Goal: Task Accomplishment & Management: Use online tool/utility

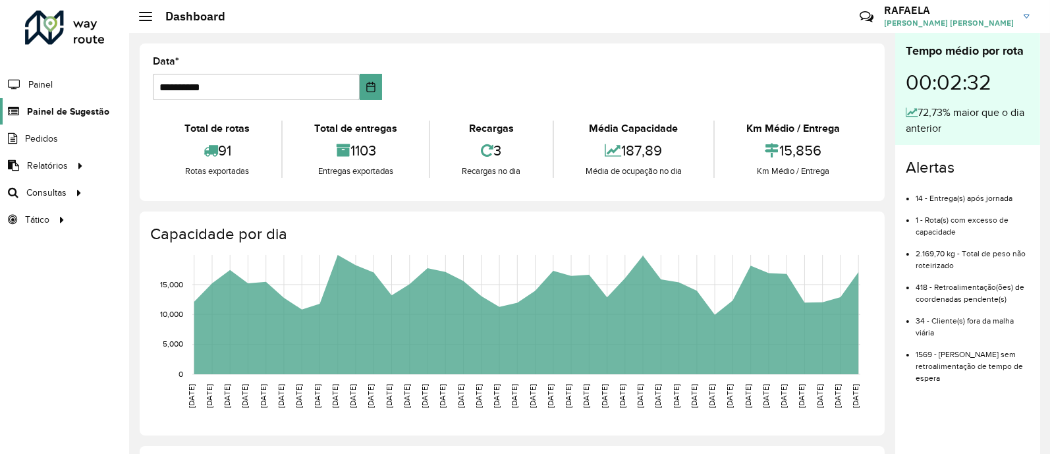
click at [48, 105] on span "Painel de Sugestão" at bounding box center [68, 112] width 82 height 14
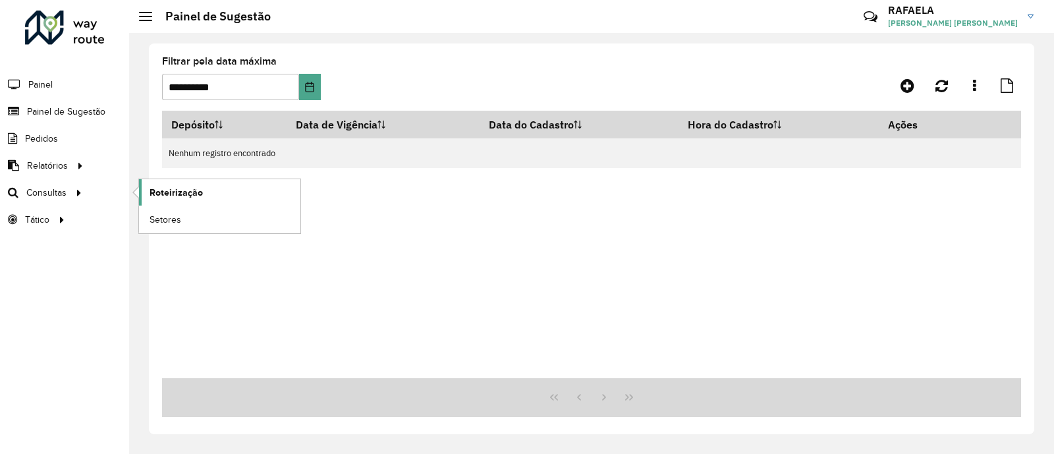
click at [155, 196] on span "Roteirização" at bounding box center [176, 193] width 53 height 14
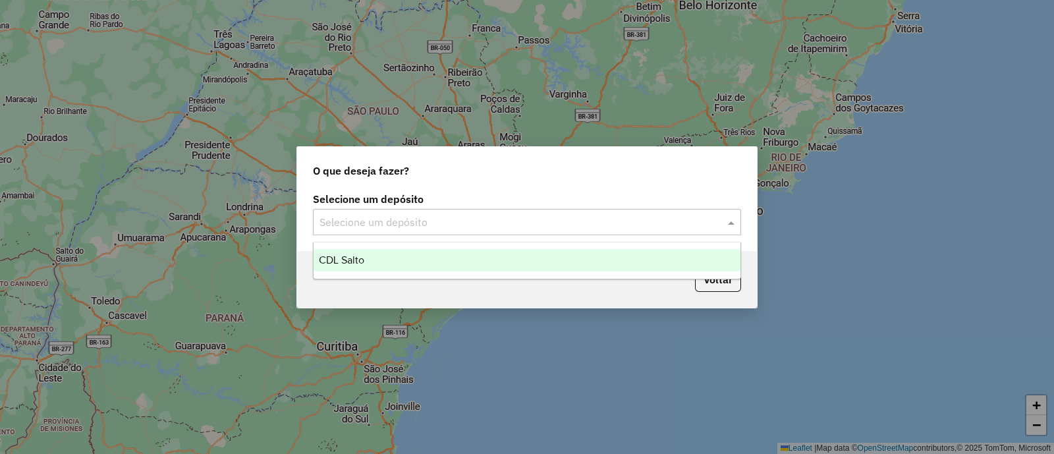
click at [666, 209] on div "Selecione um depósito" at bounding box center [527, 222] width 428 height 26
drag, startPoint x: 649, startPoint y: 268, endPoint x: 668, endPoint y: 275, distance: 20.2
click at [649, 268] on div "CDL Salto" at bounding box center [527, 260] width 427 height 22
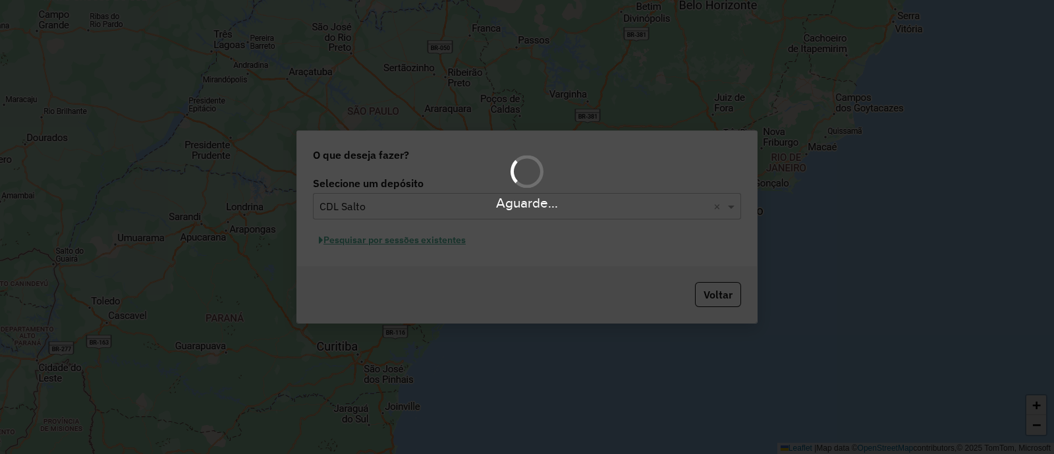
click at [441, 244] on div "Aguarde..." at bounding box center [527, 227] width 1054 height 454
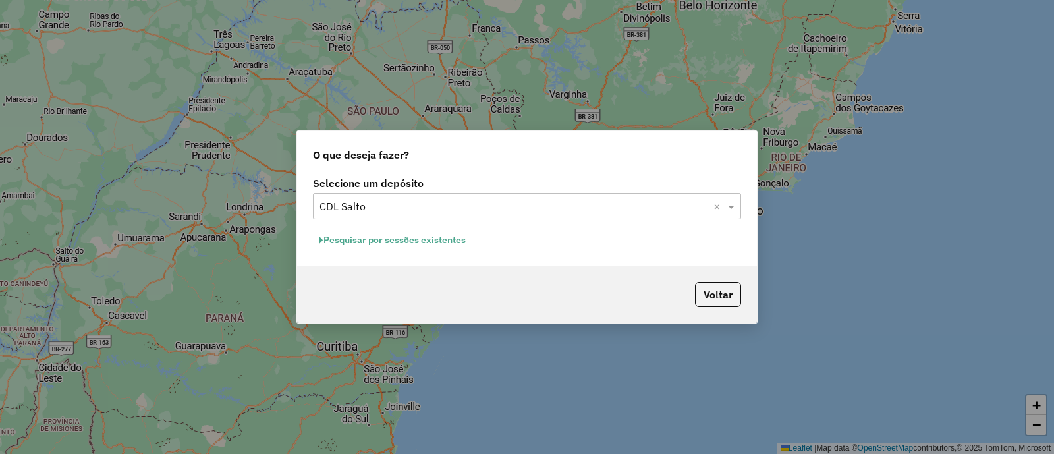
click at [330, 242] on button "Pesquisar por sessões existentes" at bounding box center [392, 240] width 159 height 20
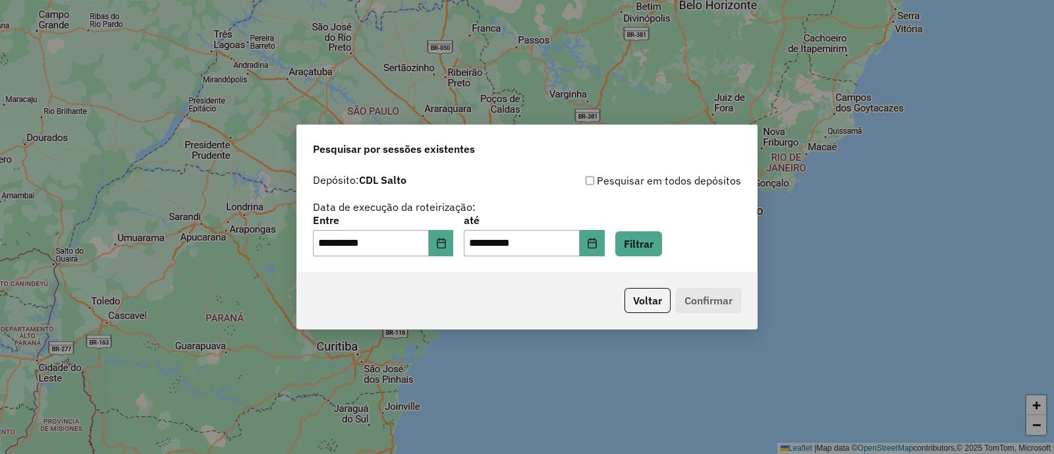
click at [670, 258] on div "**********" at bounding box center [527, 219] width 460 height 105
click at [662, 252] on button "Filtrar" at bounding box center [638, 243] width 47 height 25
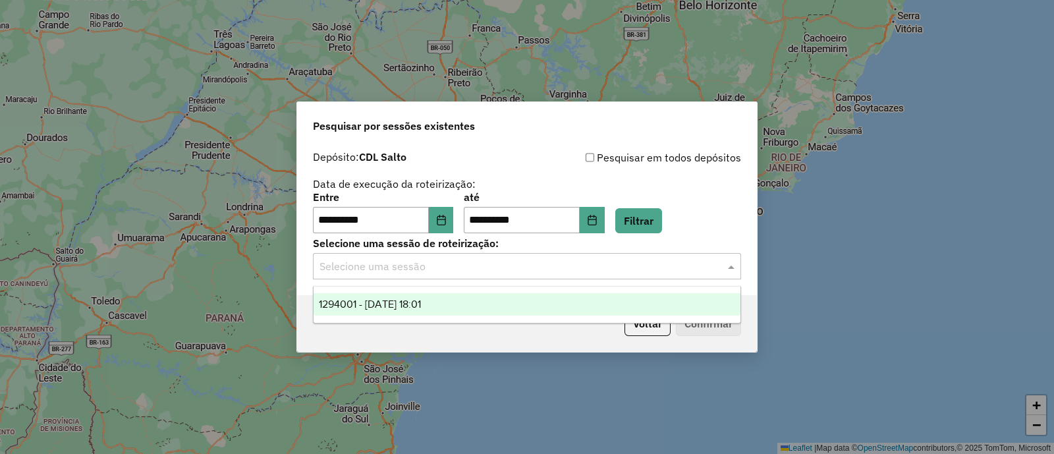
click at [574, 271] on input "text" at bounding box center [514, 267] width 389 height 16
click at [557, 298] on div "1294001 - 14/10/2025 18:01" at bounding box center [527, 304] width 427 height 22
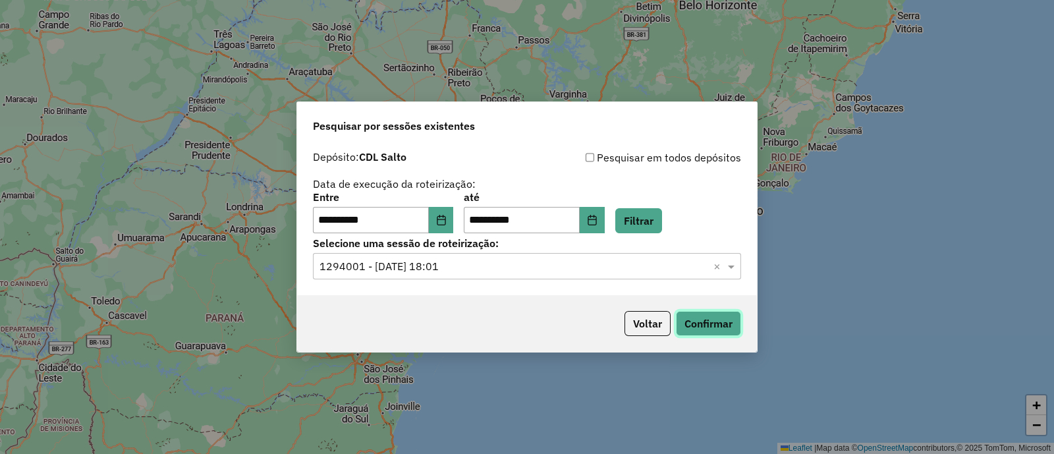
click at [720, 318] on button "Confirmar" at bounding box center [708, 323] width 65 height 25
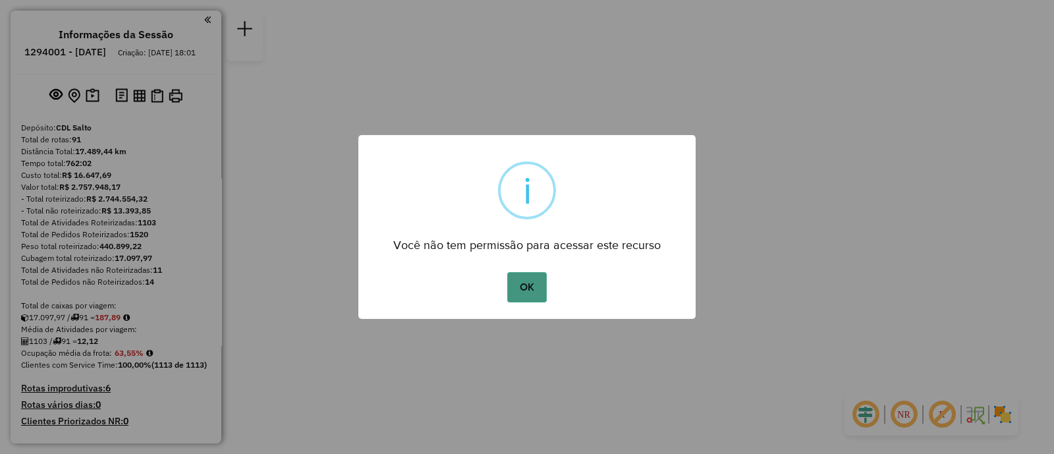
click at [518, 288] on button "OK" at bounding box center [526, 287] width 39 height 30
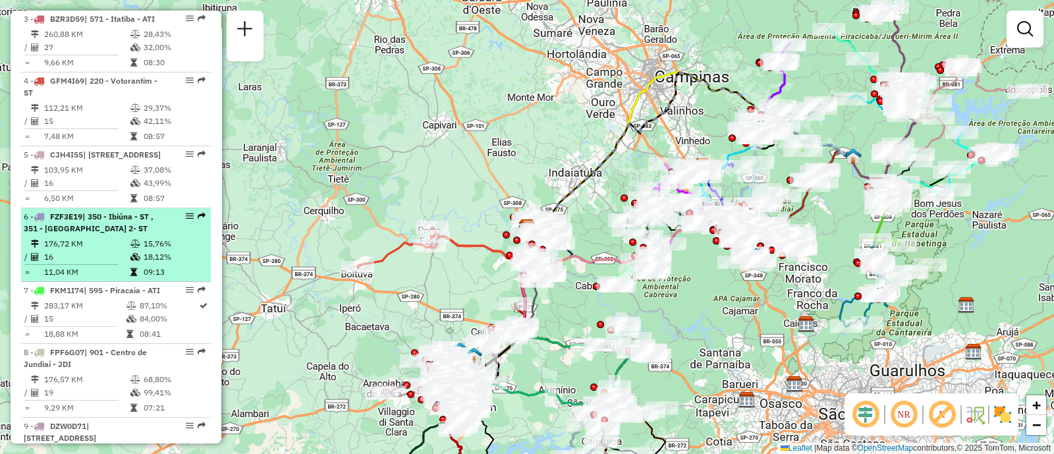
scroll to position [658, 0]
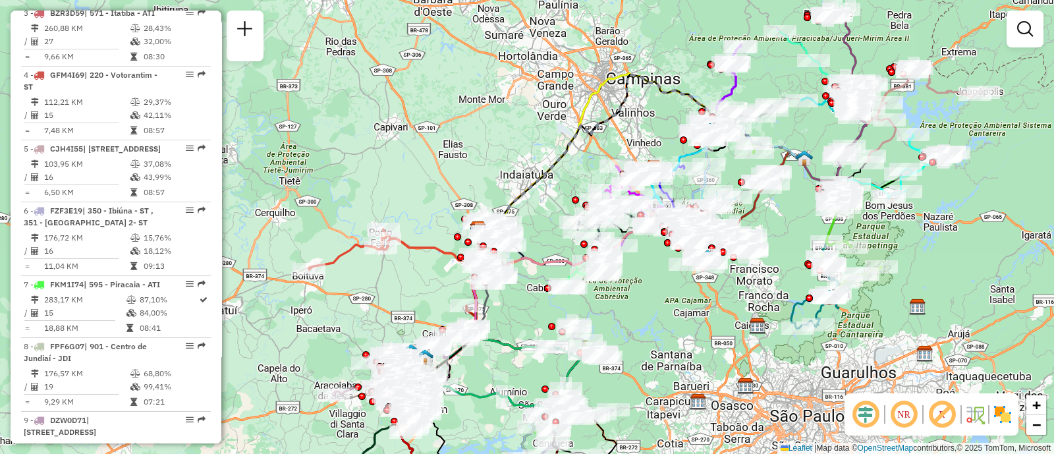
drag, startPoint x: 455, startPoint y: 149, endPoint x: 406, endPoint y: 151, distance: 48.8
click at [406, 151] on div "Janela de atendimento Grade de atendimento Capacidade Transportadoras Veículos …" at bounding box center [527, 227] width 1054 height 454
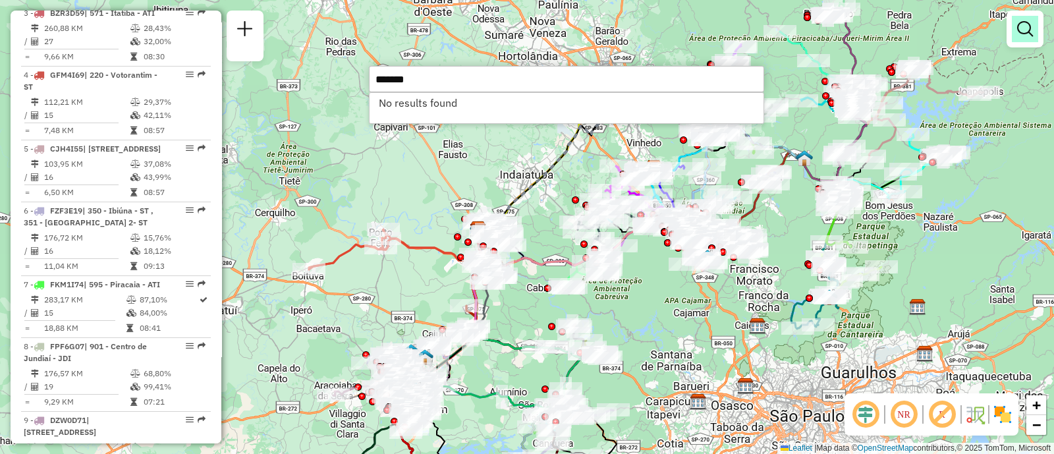
type input "*******"
click at [1034, 33] on link at bounding box center [1025, 29] width 26 height 26
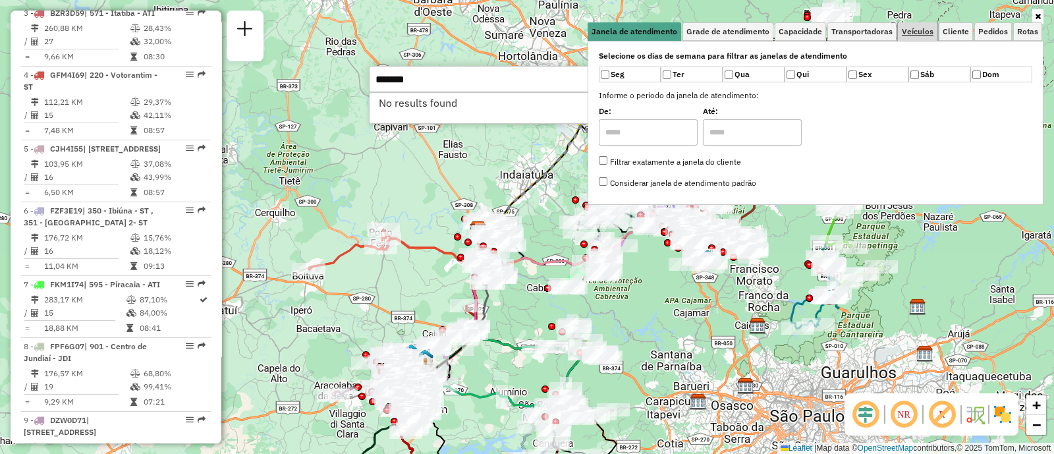
click at [918, 32] on span "Veículos" at bounding box center [918, 32] width 32 height 8
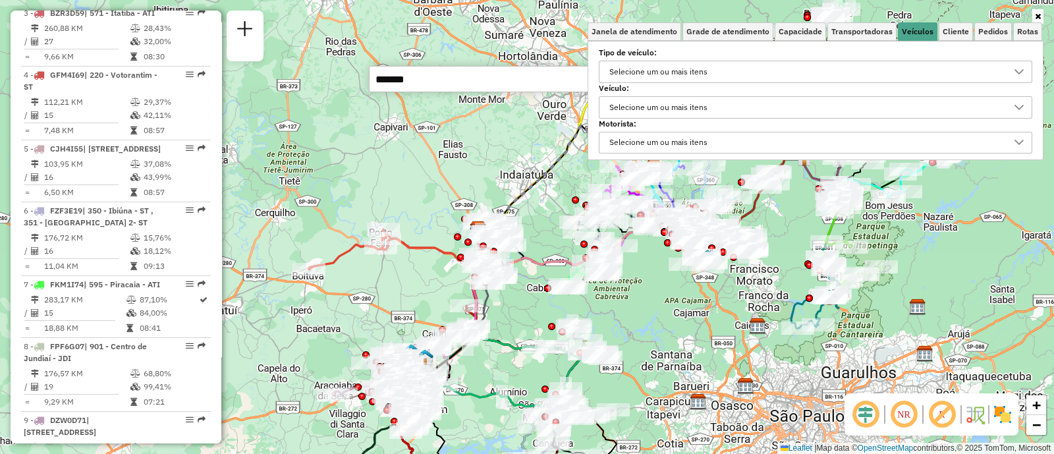
click at [643, 78] on div "Selecione um ou mais itens" at bounding box center [658, 71] width 107 height 21
type input "*******"
click at [692, 47] on label "Tipo de veículo:" at bounding box center [816, 53] width 434 height 12
click at [679, 103] on div "Selecione um ou mais itens" at bounding box center [658, 107] width 107 height 21
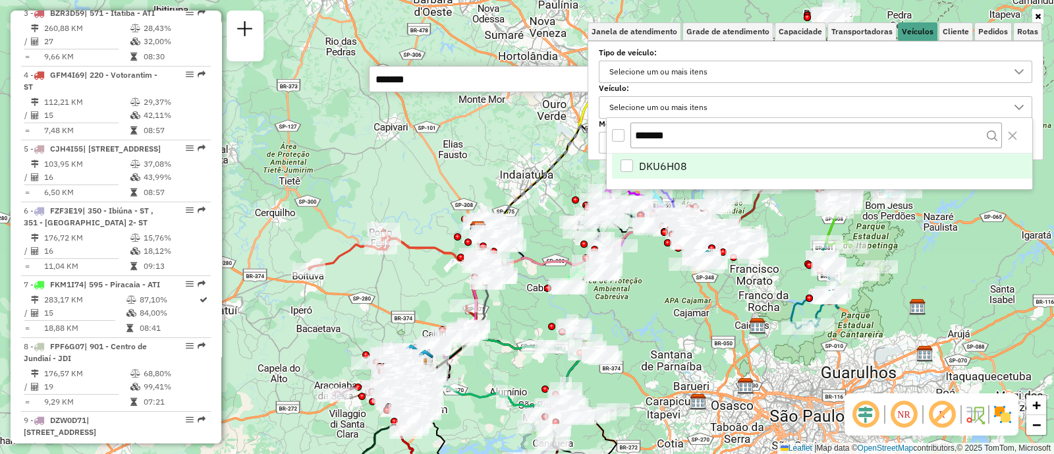
type input "*******"
click at [652, 168] on span "DKU6H08" at bounding box center [663, 166] width 48 height 16
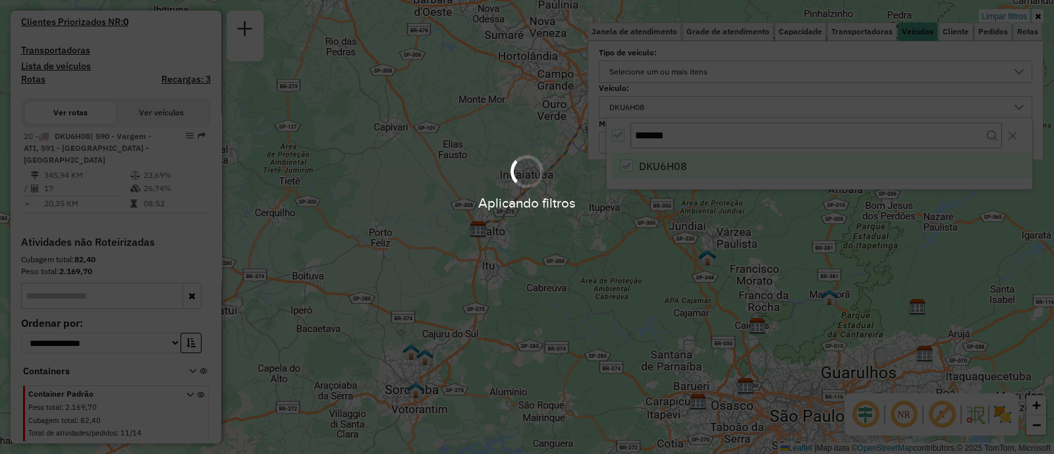
scroll to position [409, 0]
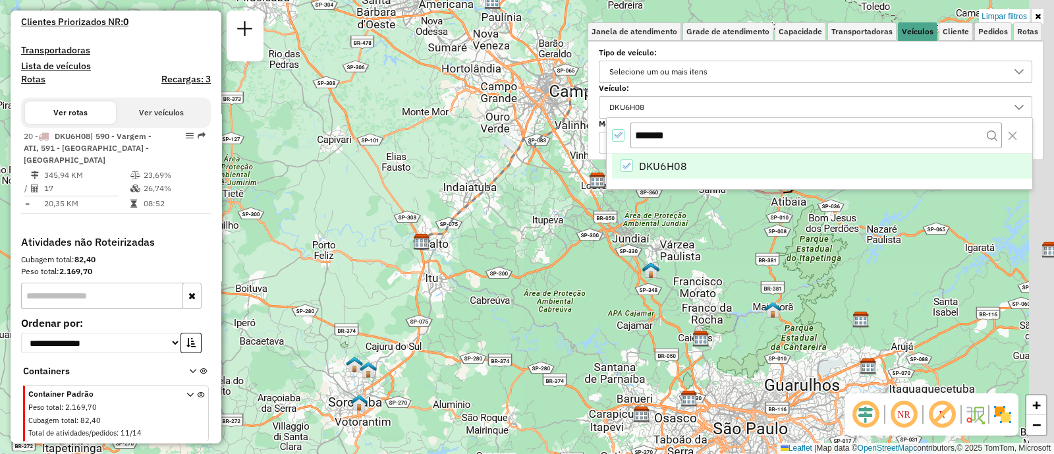
drag, startPoint x: 501, startPoint y: 291, endPoint x: 486, endPoint y: 295, distance: 15.8
click at [486, 295] on div "Limpar filtros Janela de atendimento Grade de atendimento Capacidade Transporta…" at bounding box center [527, 227] width 1054 height 454
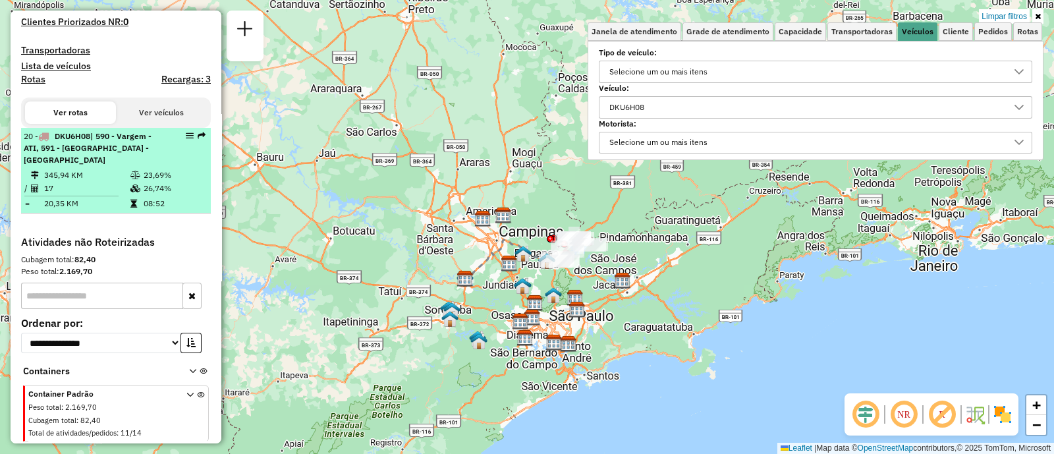
click at [99, 192] on td "17" at bounding box center [86, 188] width 86 height 13
select select "**********"
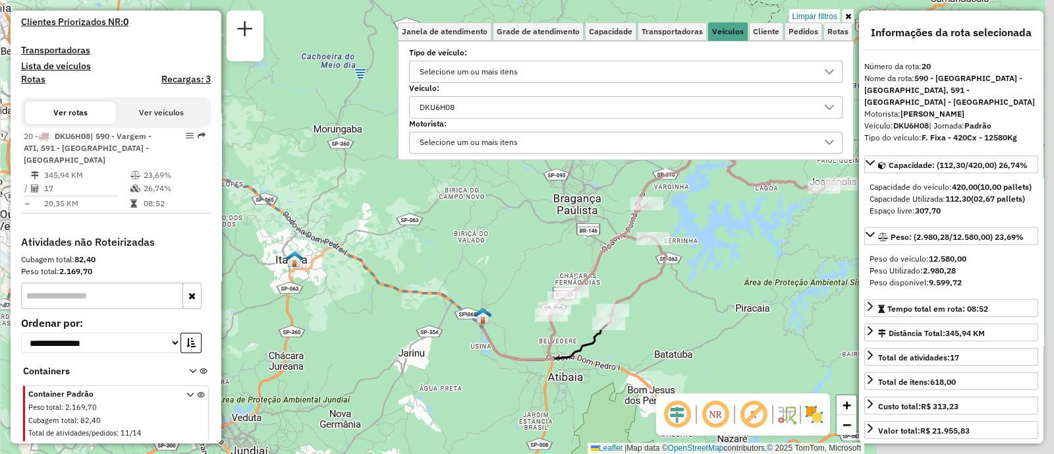
drag, startPoint x: 518, startPoint y: 301, endPoint x: 326, endPoint y: 366, distance: 202.9
click at [326, 366] on div "Limpar filtros Janela de atendimento Grade de atendimento Capacidade Transporta…" at bounding box center [527, 227] width 1054 height 454
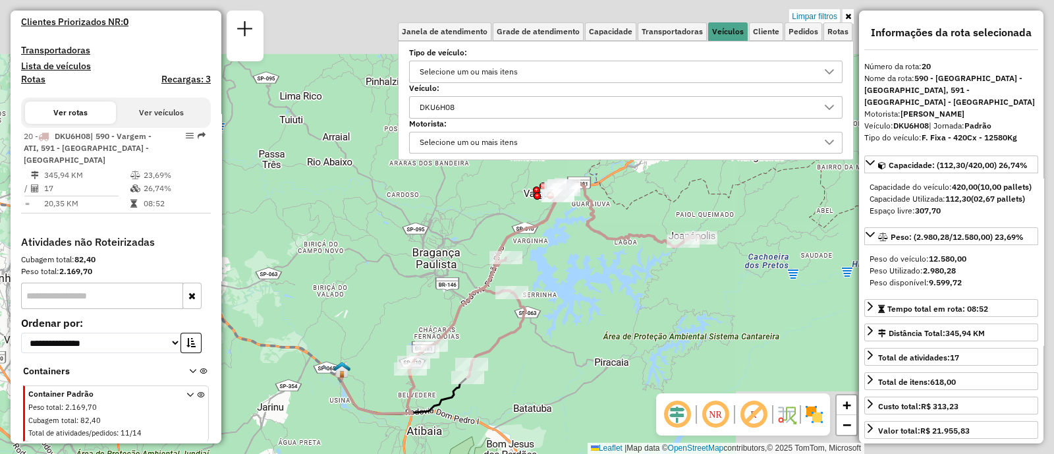
drag, startPoint x: 453, startPoint y: 334, endPoint x: 310, endPoint y: 391, distance: 154.4
click at [310, 390] on div "Limpar filtros Janela de atendimento Grade de atendimento Capacidade Transporta…" at bounding box center [527, 227] width 1054 height 454
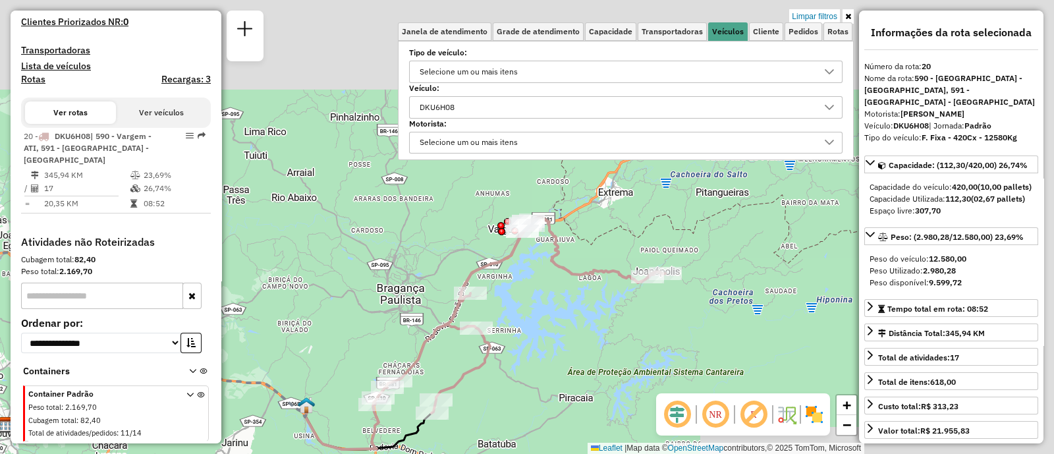
drag, startPoint x: 659, startPoint y: 293, endPoint x: 627, endPoint y: 328, distance: 47.6
click at [627, 328] on div "Limpar filtros Janela de atendimento Grade de atendimento Capacidade Transporta…" at bounding box center [527, 227] width 1054 height 454
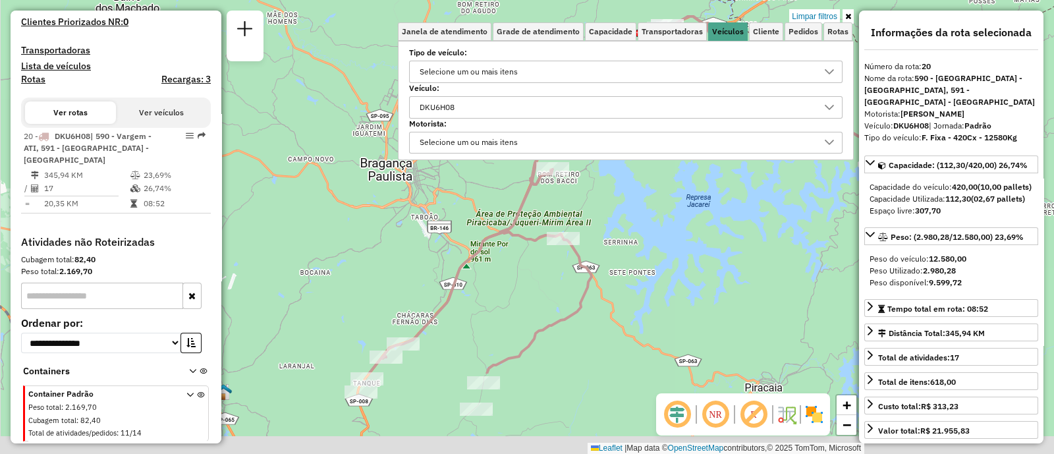
drag, startPoint x: 396, startPoint y: 315, endPoint x: 412, endPoint y: 186, distance: 129.4
click at [412, 186] on div "Limpar filtros Janela de atendimento Grade de atendimento Capacidade Transporta…" at bounding box center [527, 227] width 1054 height 454
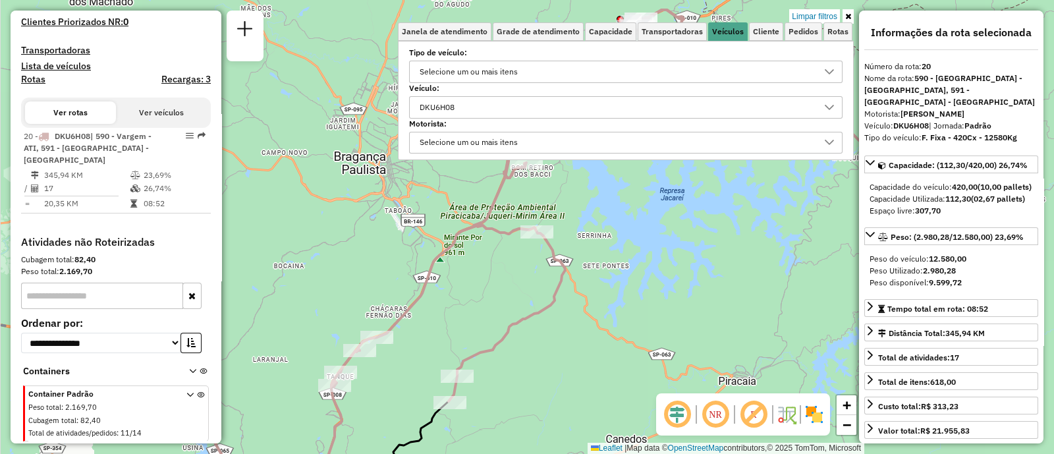
drag, startPoint x: 439, startPoint y: 325, endPoint x: 429, endPoint y: 323, distance: 10.1
click at [429, 323] on div "Limpar filtros Janela de atendimento Grade de atendimento Capacidade Transporta…" at bounding box center [527, 227] width 1054 height 454
click at [367, 221] on div "Limpar filtros Janela de atendimento Grade de atendimento Capacidade Transporta…" at bounding box center [527, 227] width 1054 height 454
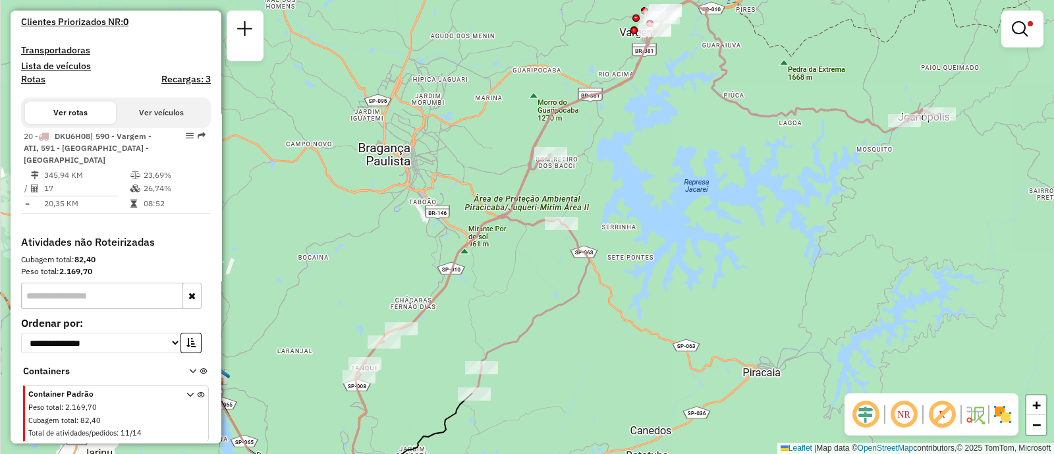
drag, startPoint x: 397, startPoint y: 244, endPoint x: 422, endPoint y: 236, distance: 27.1
click at [422, 236] on div "Limpar filtros Janela de atendimento Grade de atendimento Capacidade Transporta…" at bounding box center [527, 227] width 1054 height 454
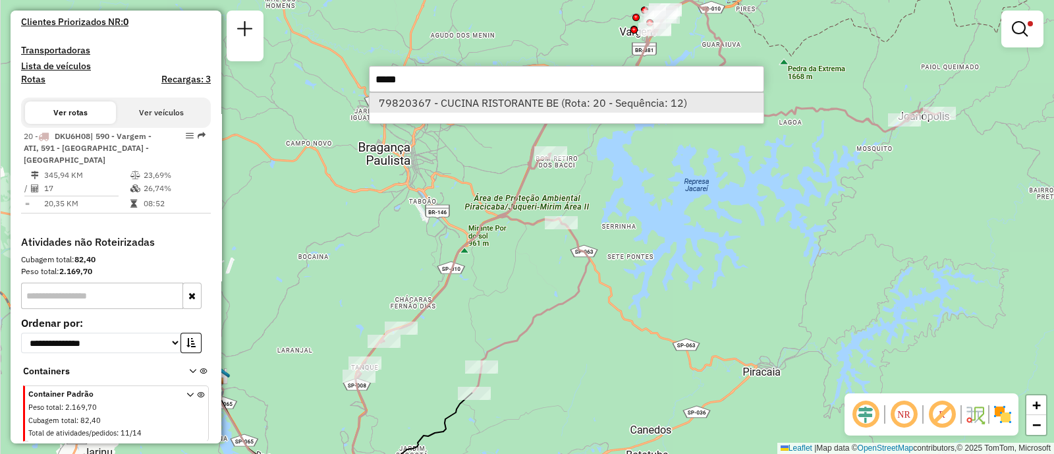
type input "*****"
click at [497, 103] on li "79820367 - CUCINA RISTORANTE BE (Rota: 20 - Sequência: 12)" at bounding box center [567, 103] width 394 height 20
select select "**********"
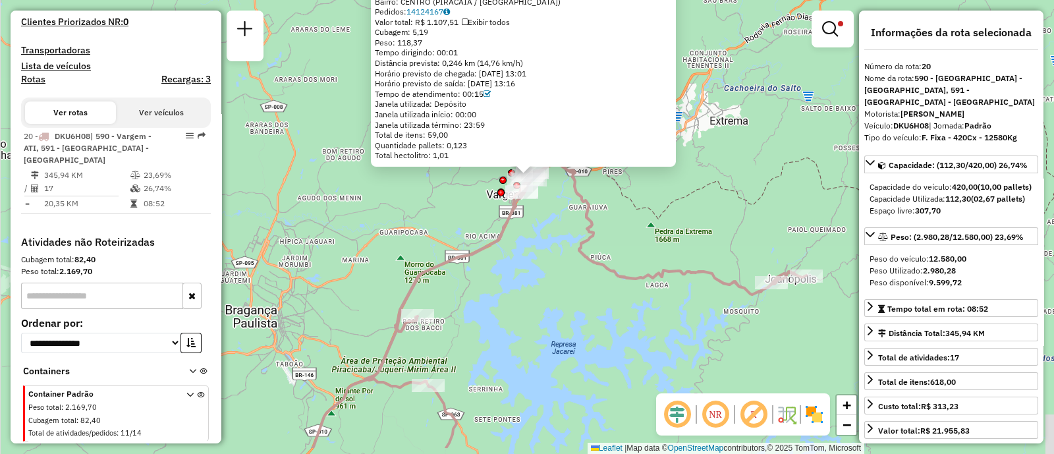
drag, startPoint x: 359, startPoint y: 357, endPoint x: 401, endPoint y: 262, distance: 104.2
click at [389, 276] on div "79820367 - CUCINA RISTORANTE BE Endereço: AC CEL THOMAZ CUNHA 92 Bairro: [GEOGR…" at bounding box center [527, 227] width 1054 height 454
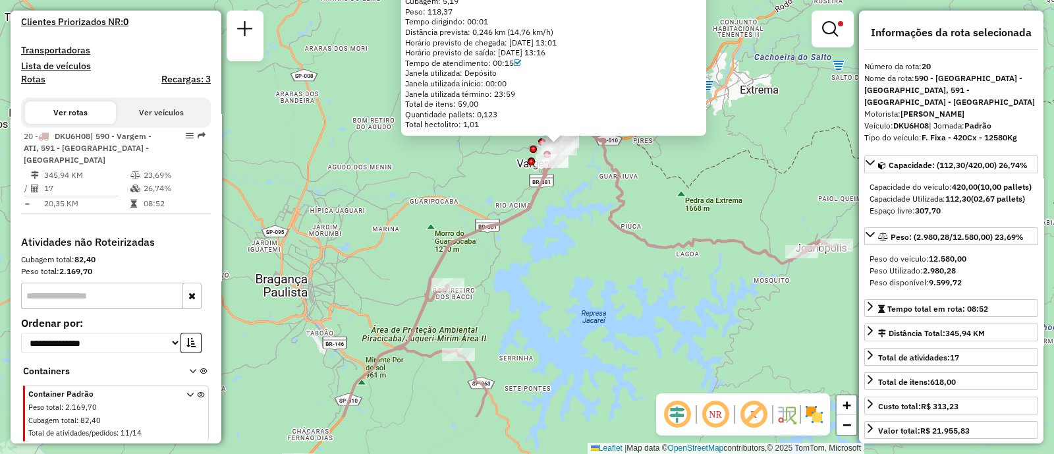
drag, startPoint x: 401, startPoint y: 262, endPoint x: 398, endPoint y: 246, distance: 15.4
click at [398, 248] on div "79820367 - CUCINA RISTORANTE BE Endereço: AC CEL THOMAZ CUNHA 92 Bairro: [GEOGR…" at bounding box center [527, 227] width 1054 height 454
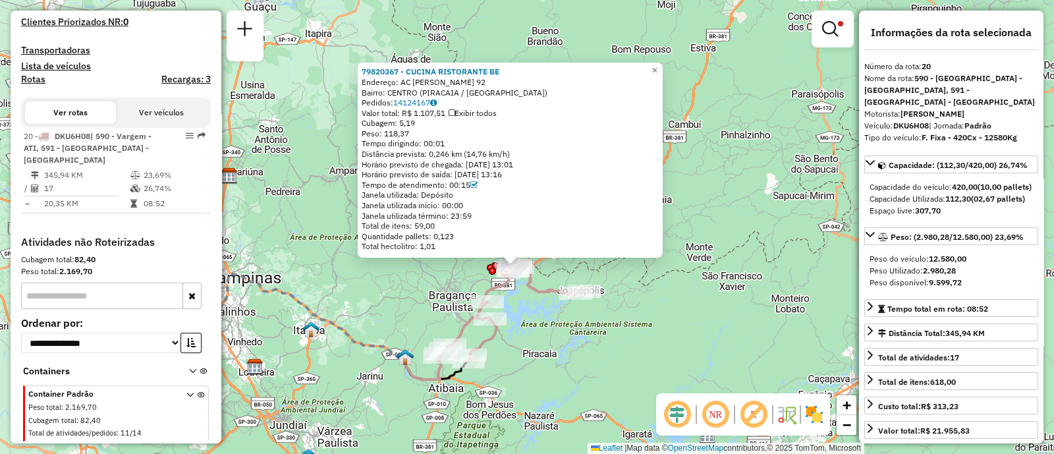
drag, startPoint x: 359, startPoint y: 232, endPoint x: 455, endPoint y: 293, distance: 113.1
click at [455, 293] on div "79820367 - CUCINA RISTORANTE BE Endereço: AC CEL THOMAZ CUNHA 92 Bairro: [GEOGR…" at bounding box center [527, 227] width 1054 height 454
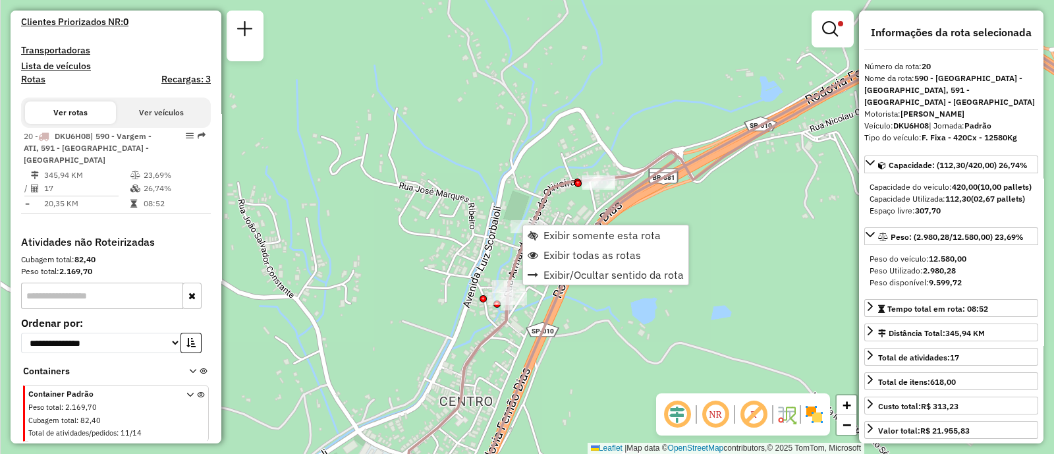
click at [527, 225] on div "Exibir somente esta rota Exibir todas as rotas Exibir/Ocultar sentido da rota" at bounding box center [605, 255] width 167 height 61
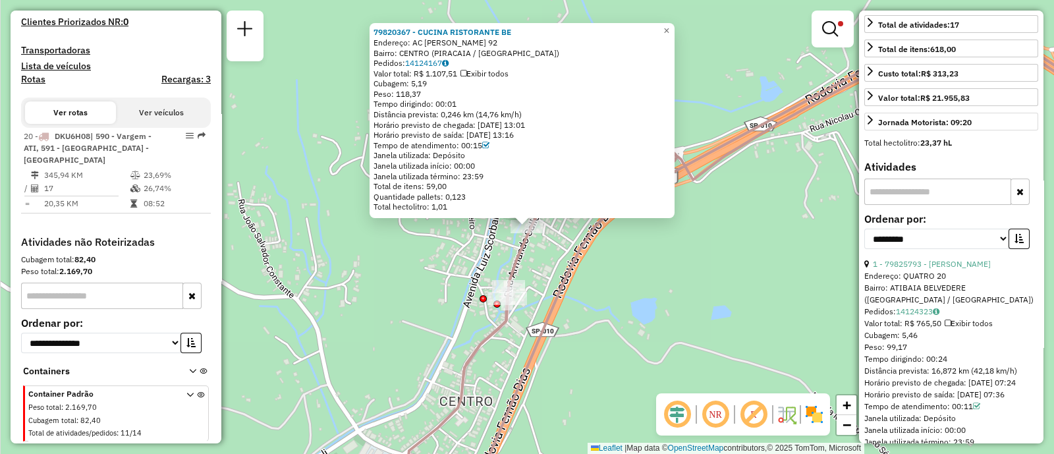
scroll to position [494, 0]
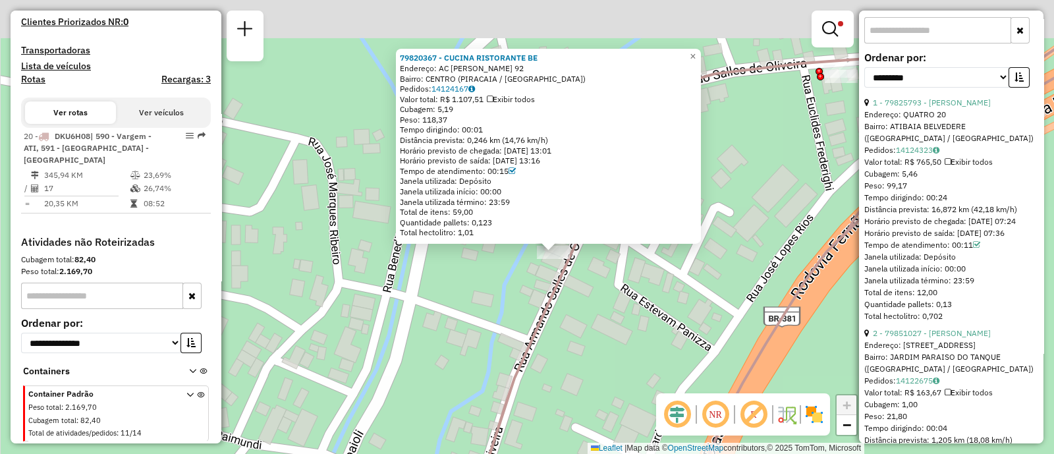
drag, startPoint x: 602, startPoint y: 200, endPoint x: 534, endPoint y: 291, distance: 113.8
click at [534, 291] on div "79820367 - CUCINA RISTORANTE BE Endereço: AC CEL THOMAZ CUNHA 92 Bairro: [GEOGR…" at bounding box center [527, 227] width 1054 height 454
